Goal: Task Accomplishment & Management: Manage account settings

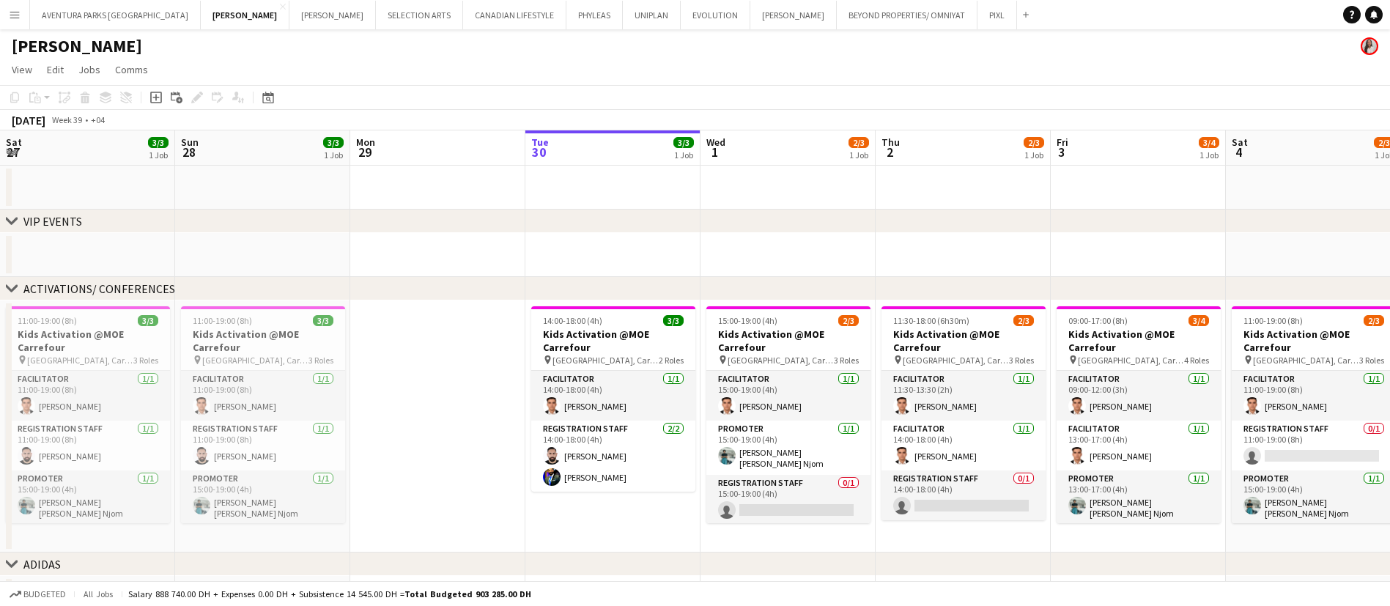
scroll to position [0, 320]
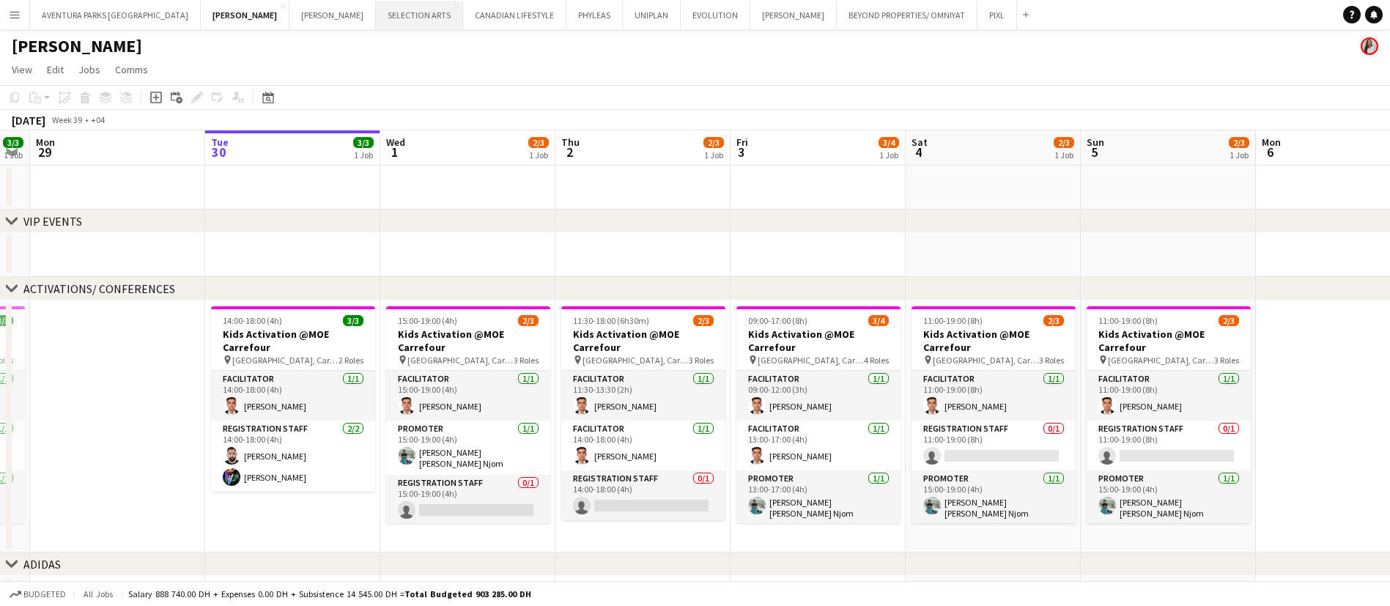
click at [376, 9] on button "SELECTION ARTS Close" at bounding box center [419, 15] width 87 height 29
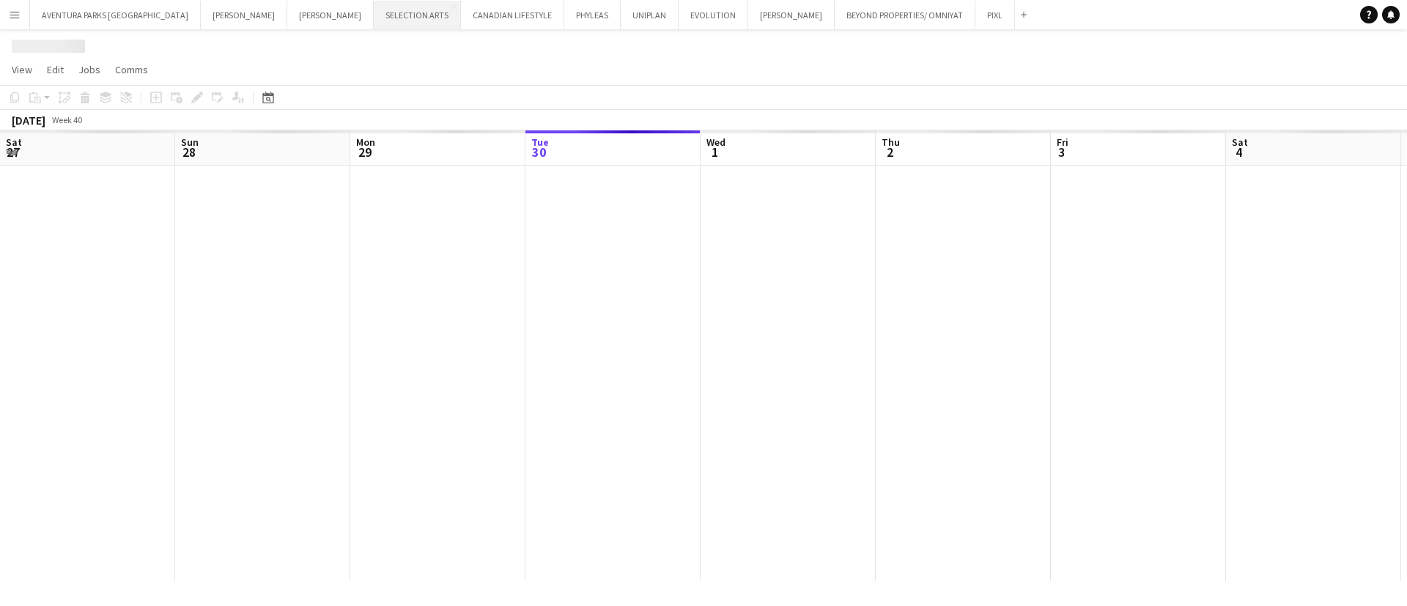
scroll to position [0, 350]
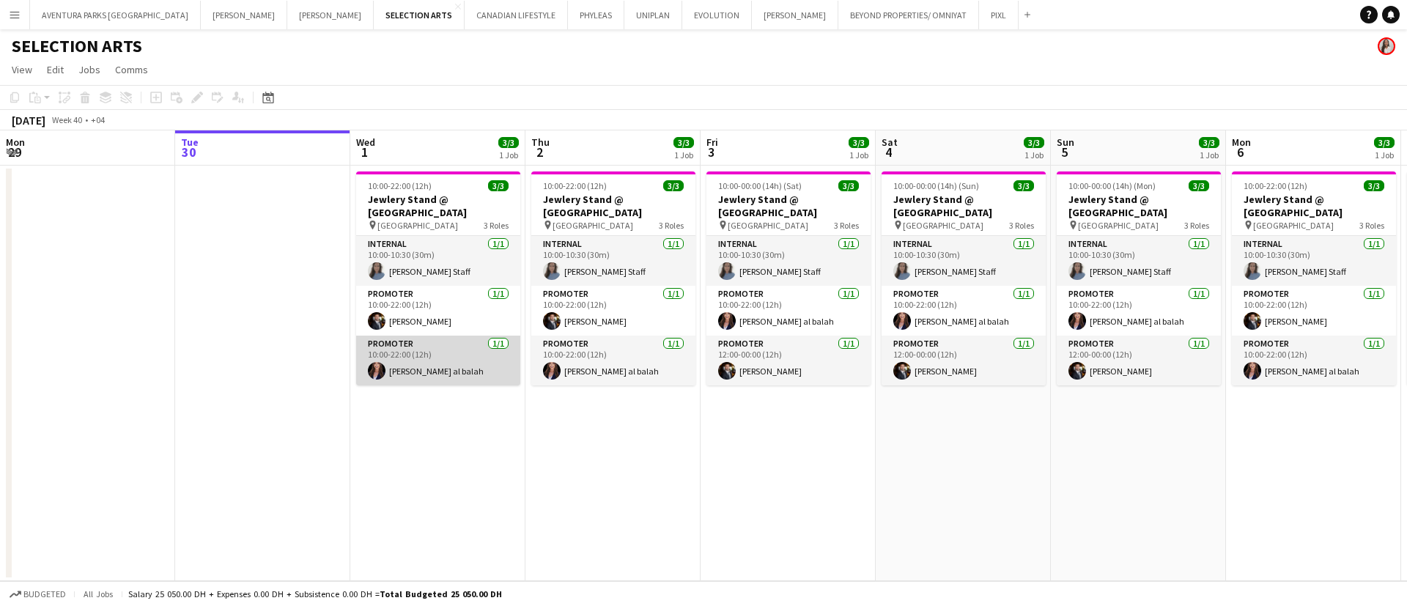
click at [460, 363] on app-card-role "Promoter 1/1 10:00-22:00 (12h) Maha Rawda al balah" at bounding box center [438, 361] width 164 height 50
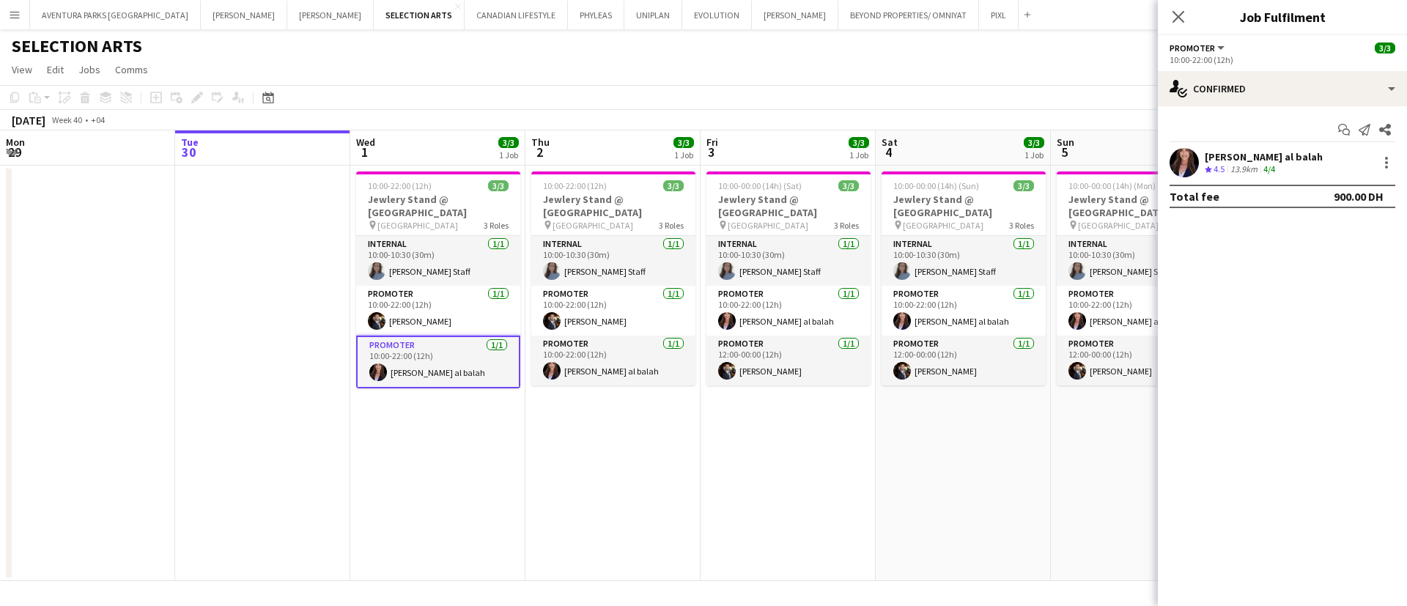
click at [1184, 158] on app-user-avatar at bounding box center [1184, 162] width 29 height 29
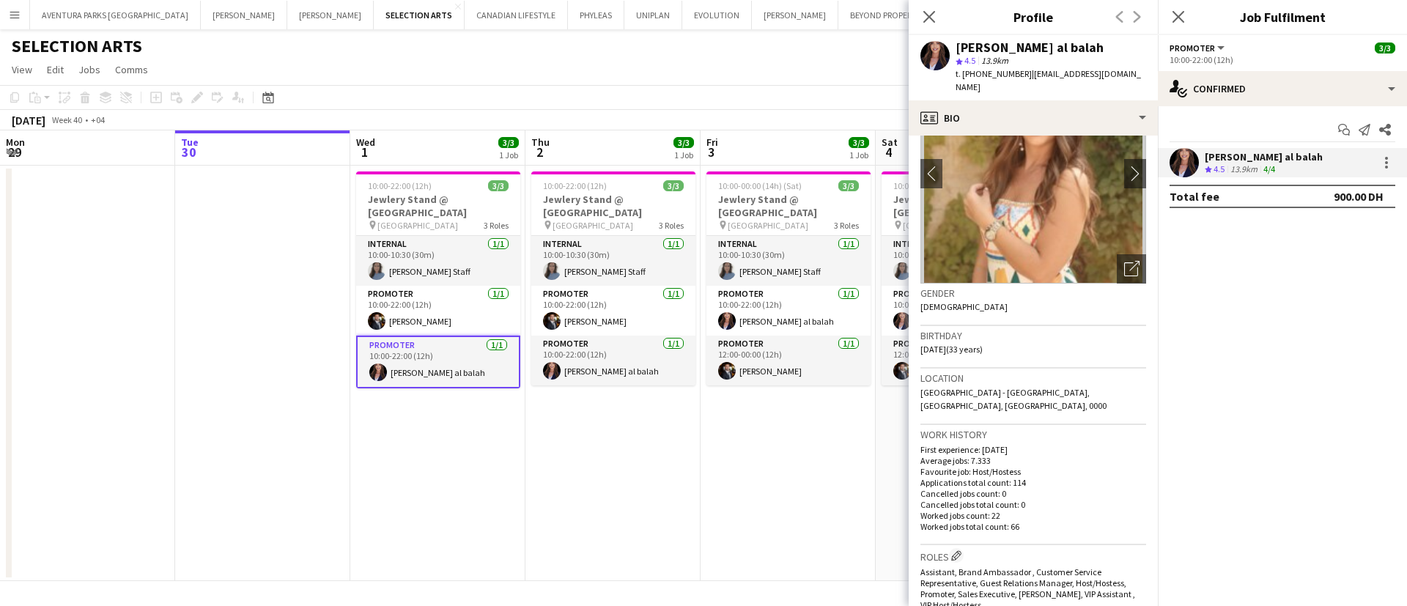
scroll to position [59, 0]
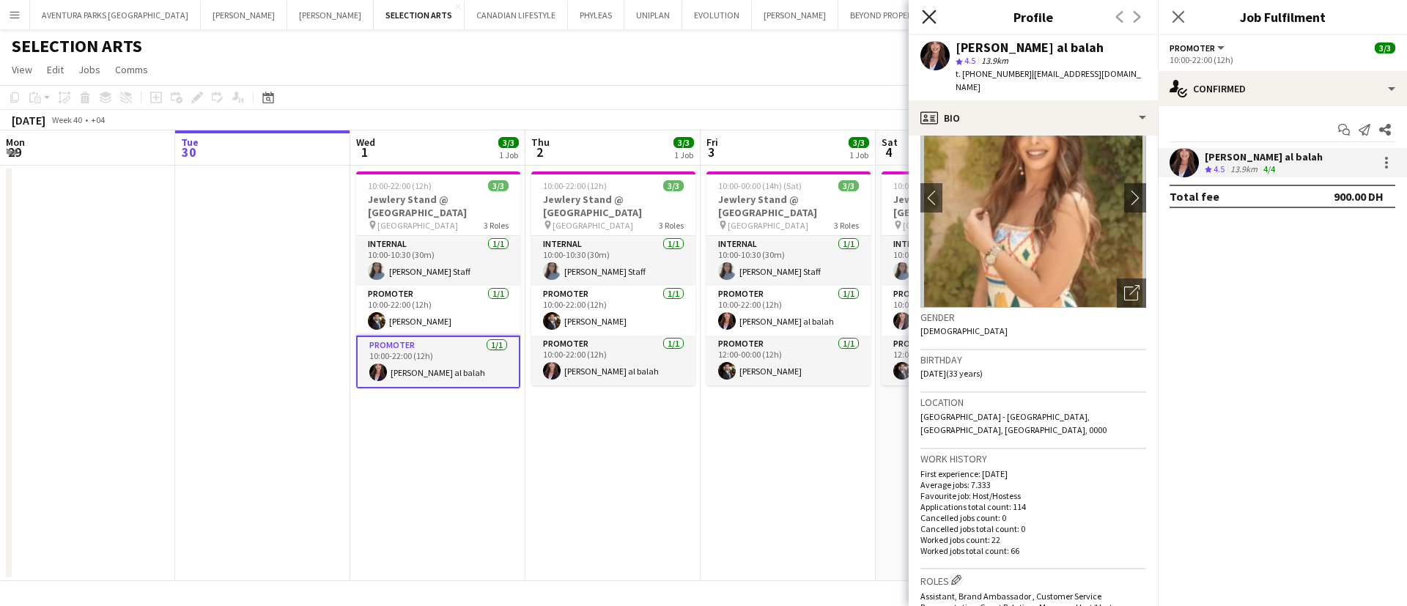
click at [934, 15] on icon "Close pop-in" at bounding box center [929, 17] width 14 height 14
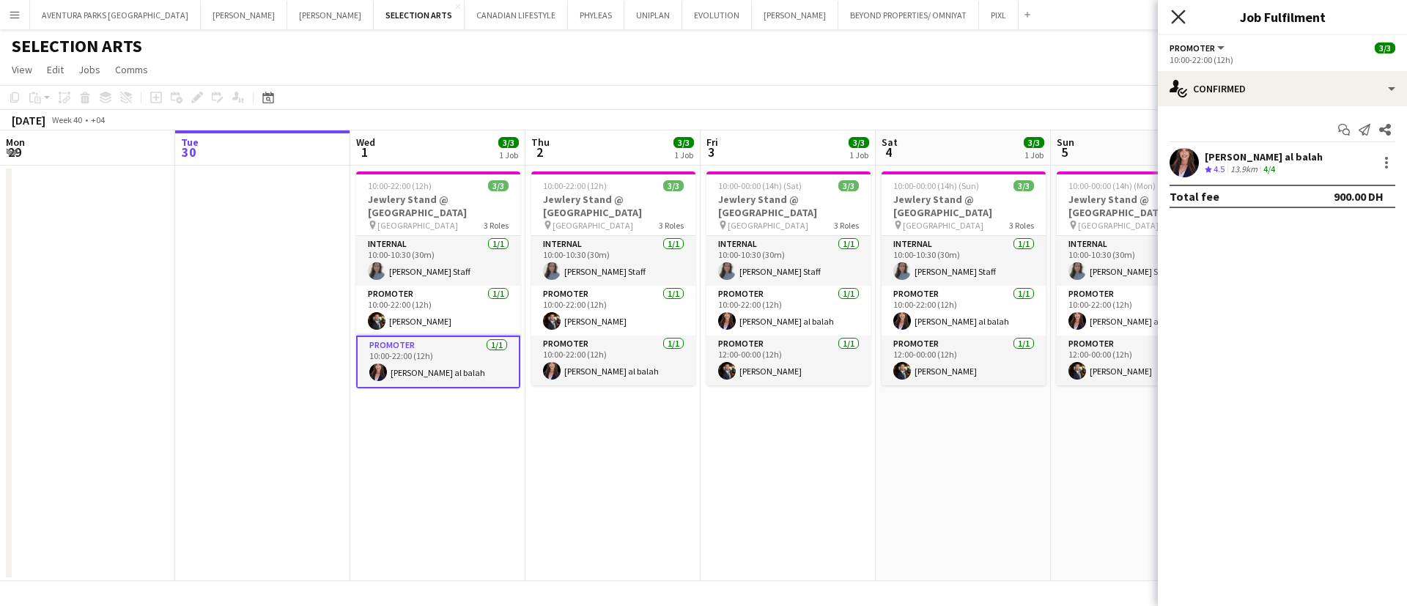
click at [1175, 17] on icon "Close pop-in" at bounding box center [1178, 17] width 14 height 14
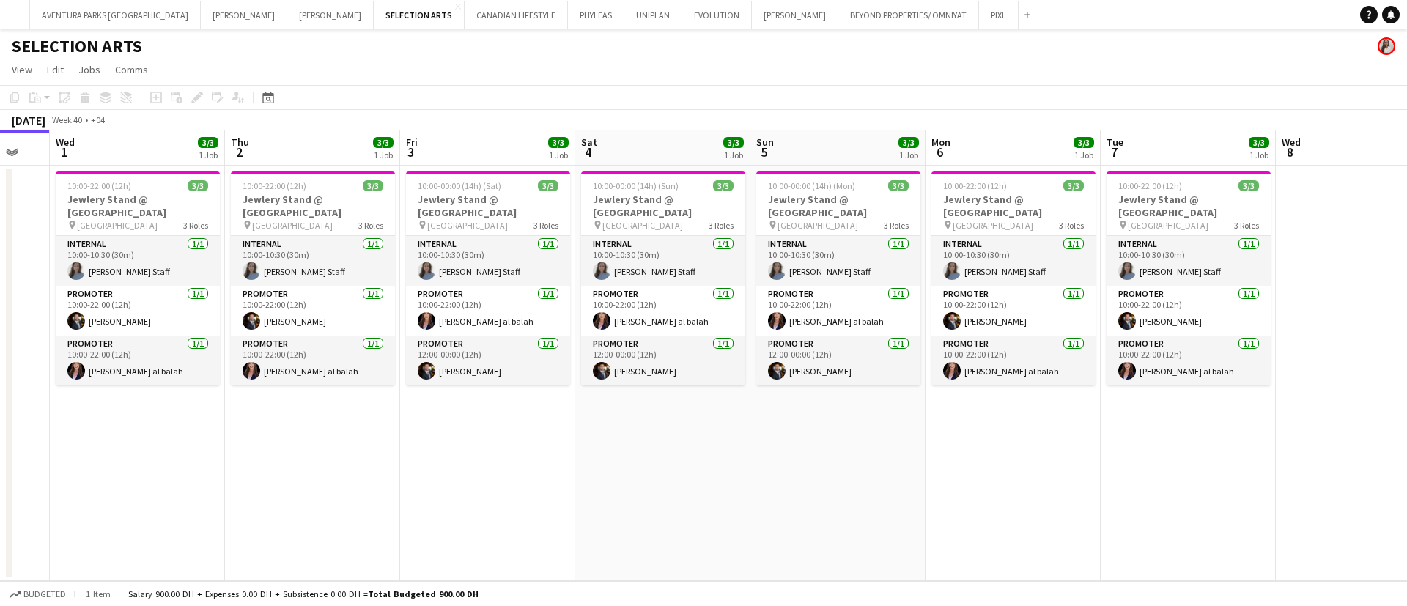
scroll to position [0, 470]
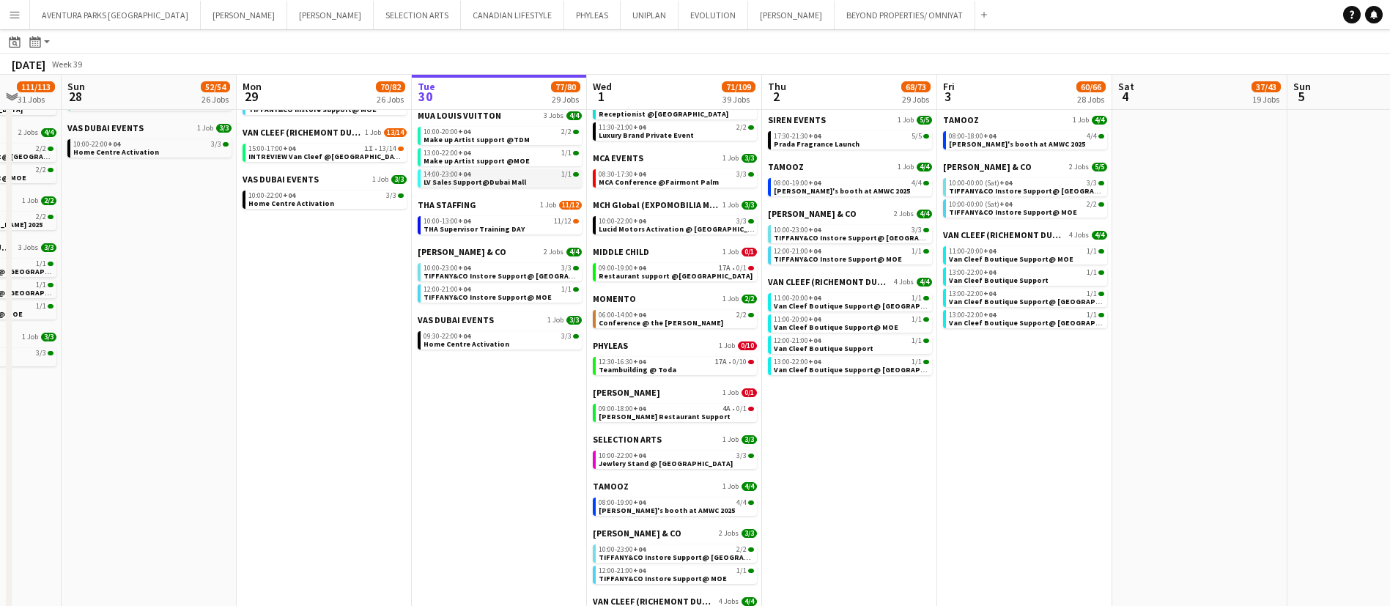
scroll to position [901, 0]
